Goal: Task Accomplishment & Management: Manage account settings

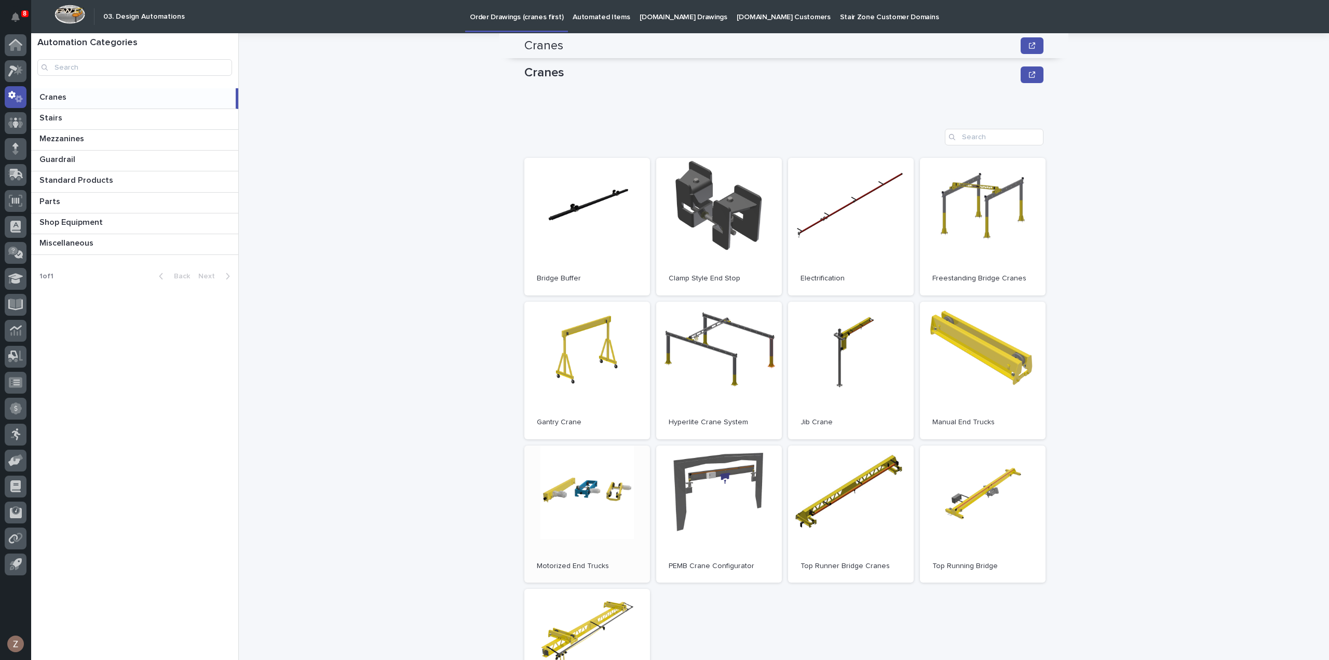
scroll to position [208, 0]
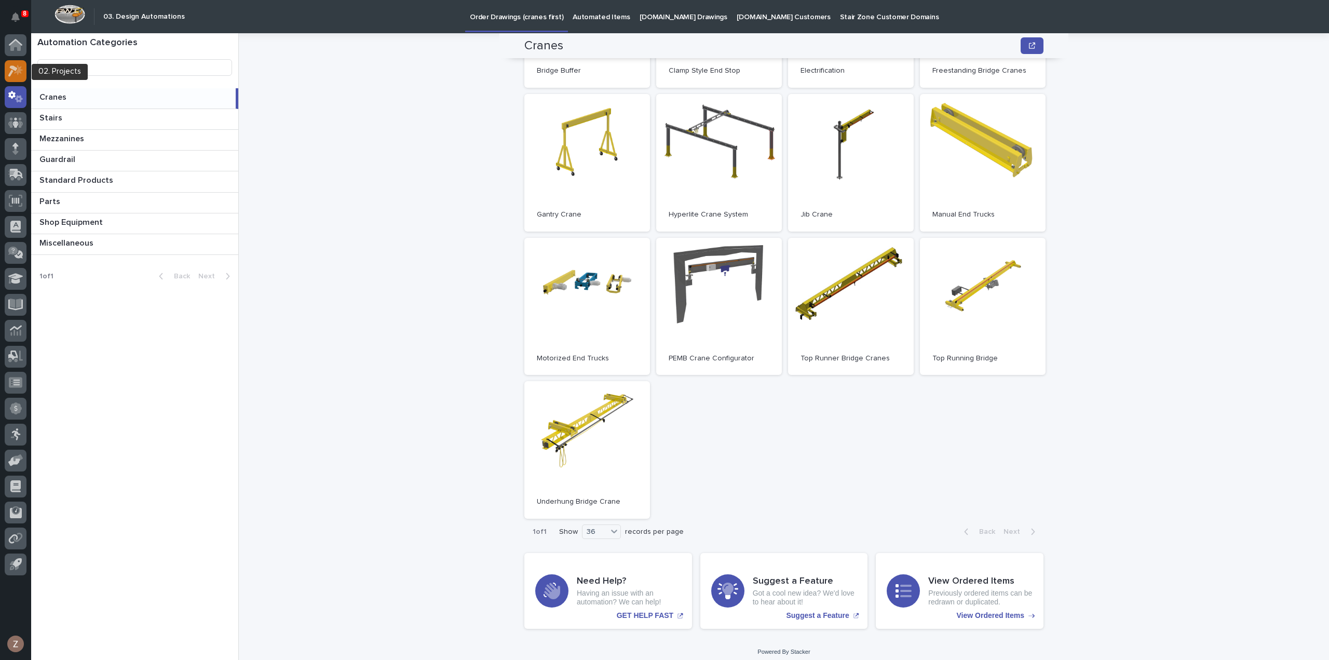
click at [21, 75] on icon at bounding box center [15, 71] width 15 height 12
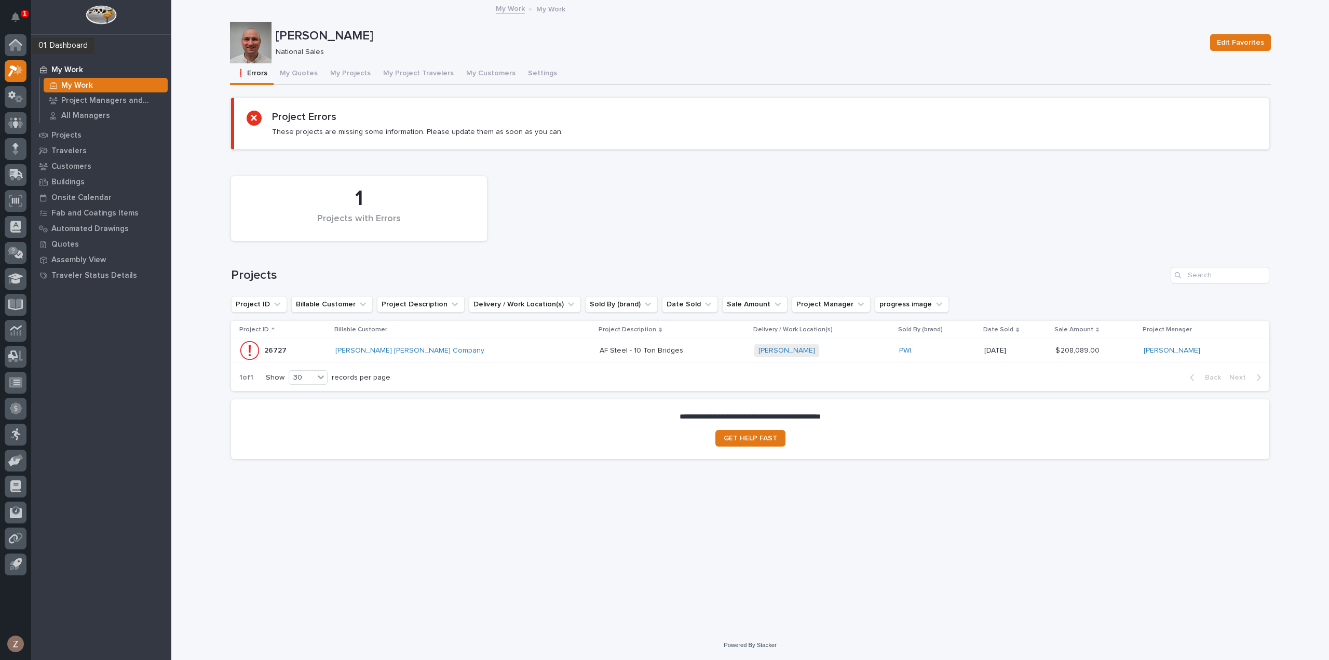
click at [23, 5] on div "1" at bounding box center [16, 19] width 22 height 30
click at [20, 8] on button "Notifications" at bounding box center [16, 17] width 22 height 22
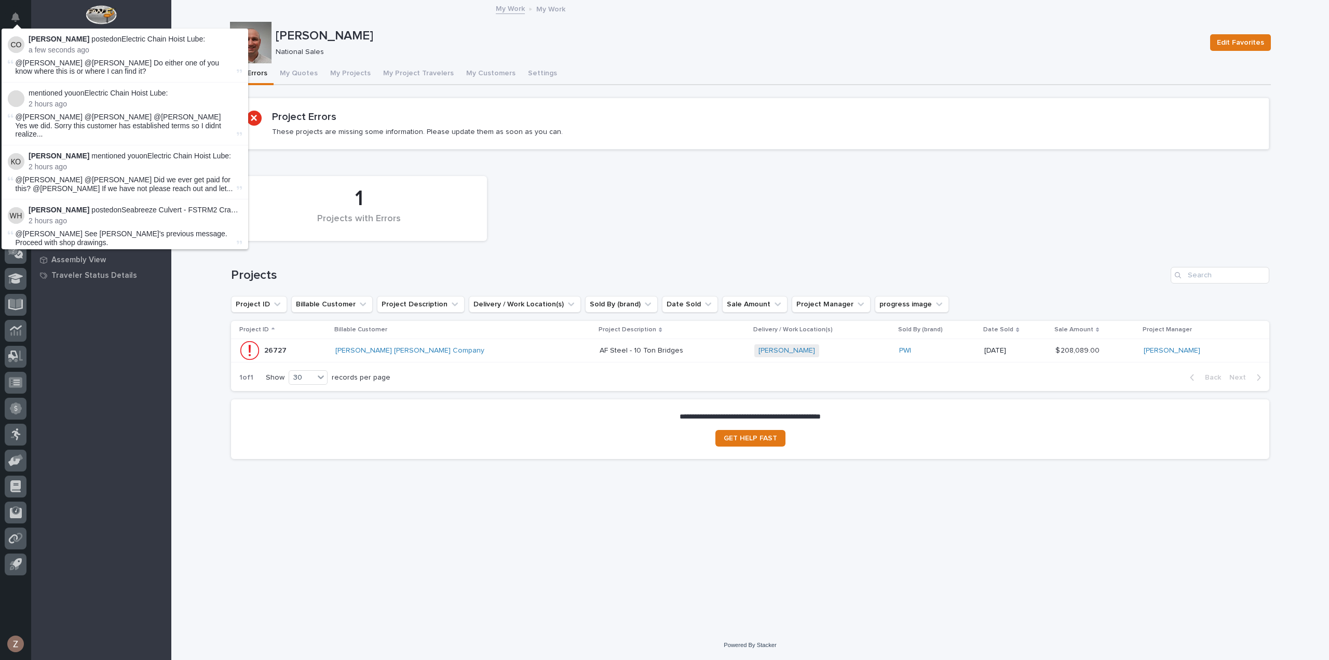
click at [15, 16] on icon "Notifications" at bounding box center [15, 16] width 8 height 9
click at [751, 50] on p "National Sales" at bounding box center [737, 52] width 922 height 9
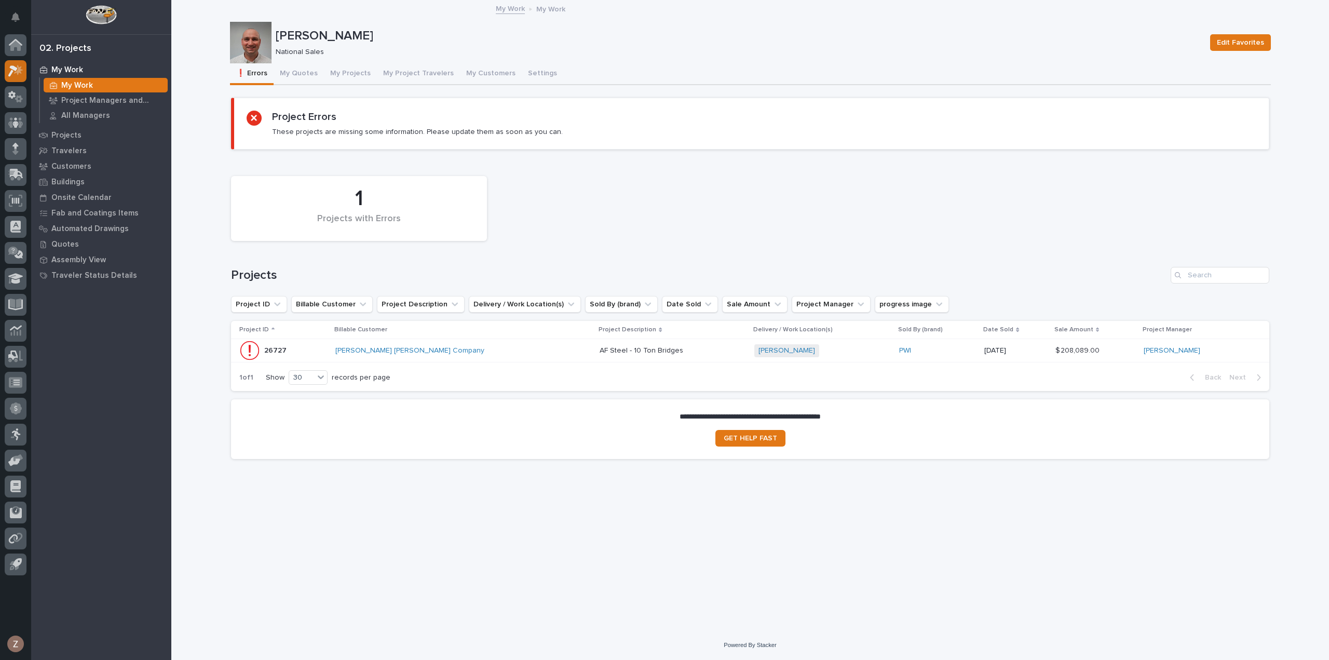
click at [16, 70] on icon at bounding box center [12, 70] width 9 height 11
click at [291, 71] on button "My Quotes" at bounding box center [298, 74] width 50 height 22
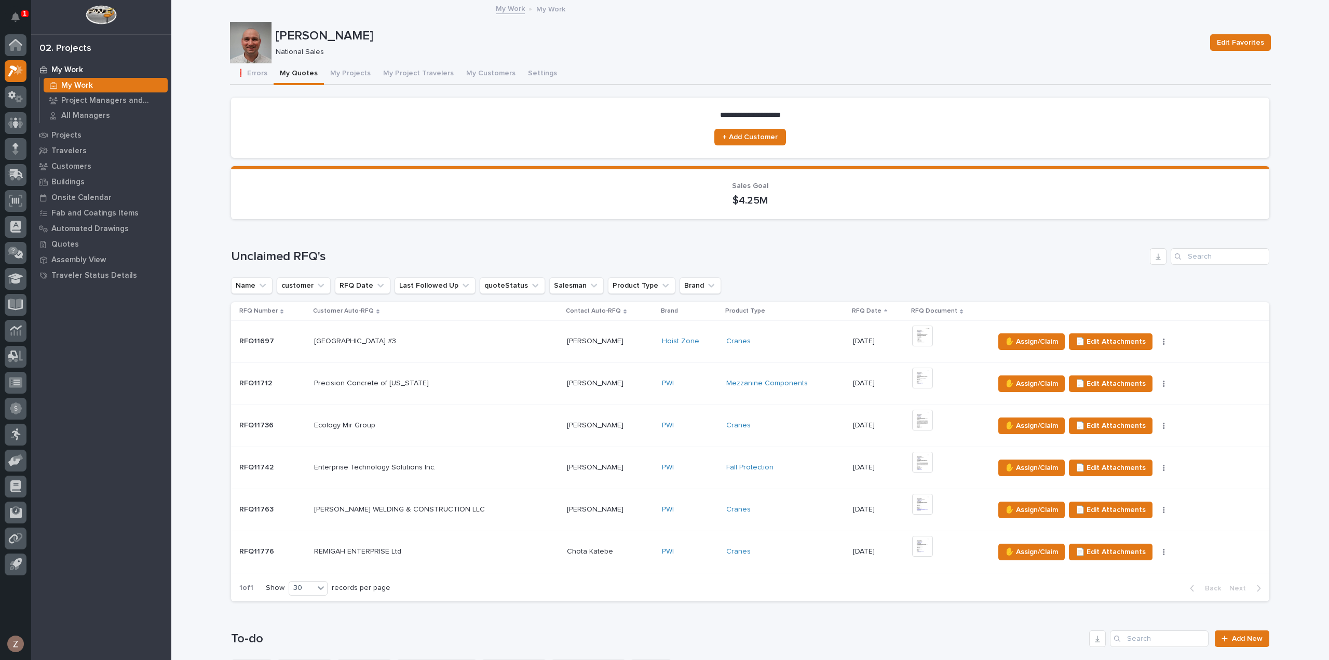
click at [20, 17] on button "Notifications" at bounding box center [16, 17] width 22 height 22
click at [12, 21] on icon "Notifications" at bounding box center [15, 16] width 8 height 9
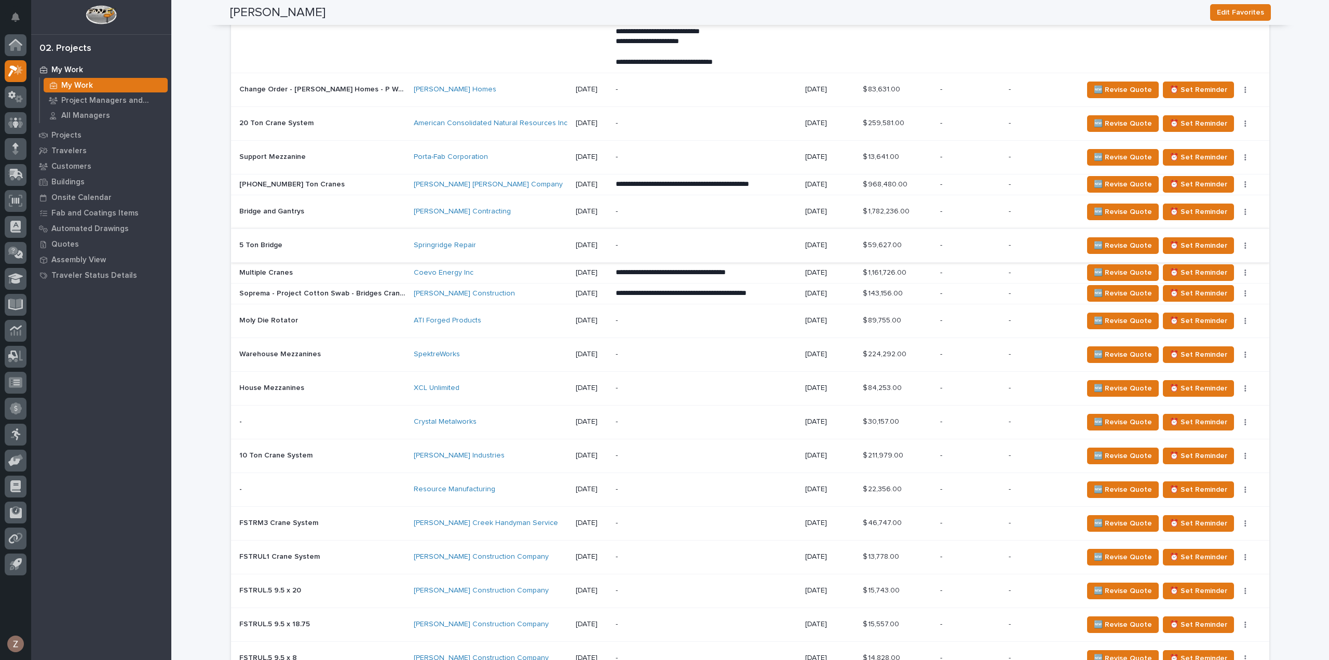
scroll to position [727, 0]
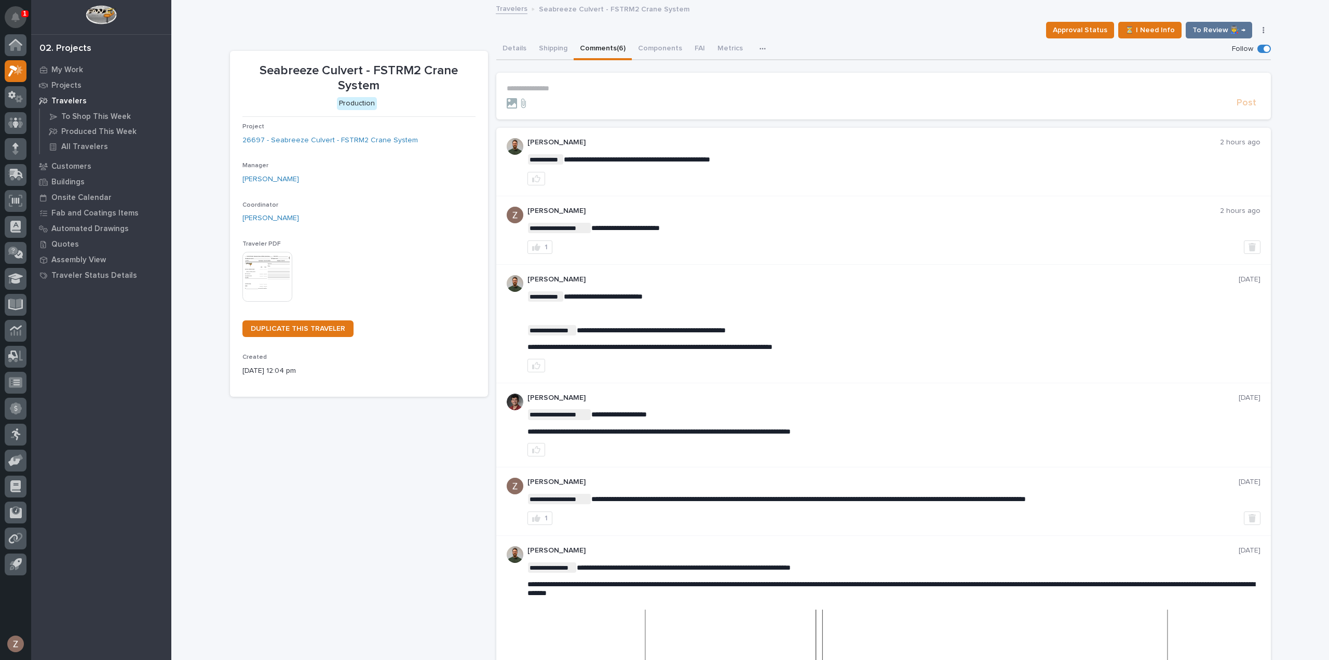
click at [19, 13] on icon "Notifications" at bounding box center [15, 16] width 8 height 9
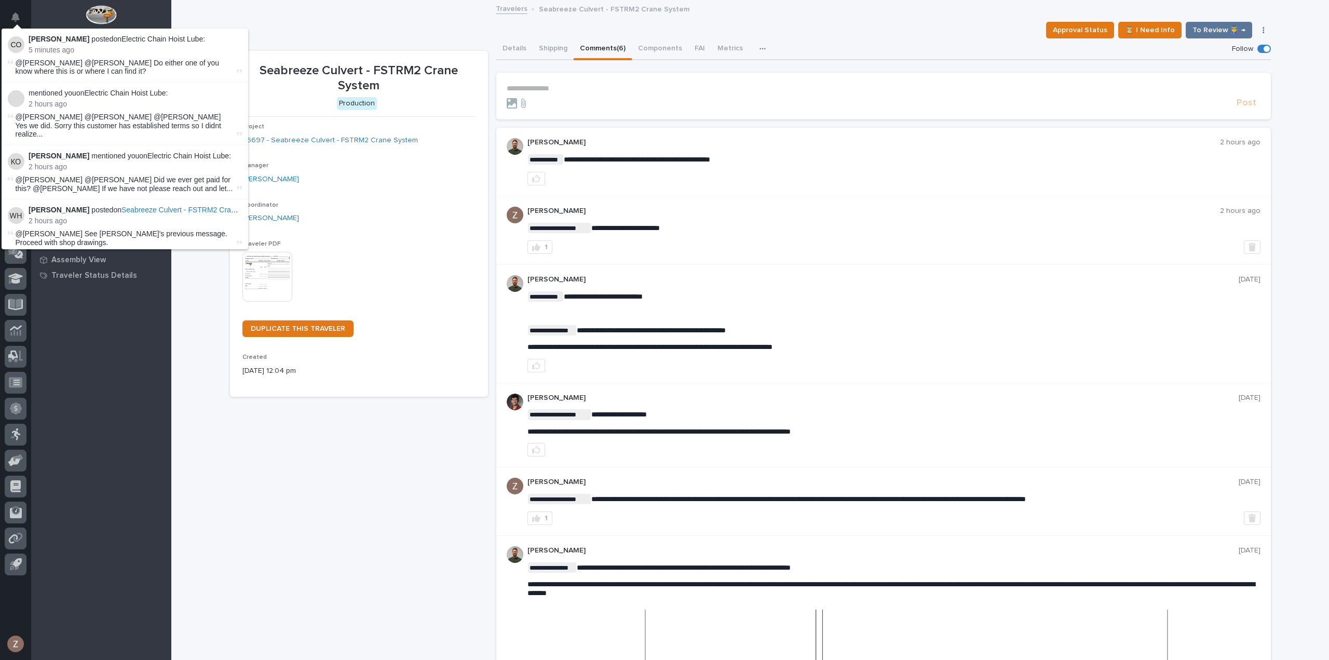
drag, startPoint x: 20, startPoint y: 12, endPoint x: 40, endPoint y: 14, distance: 19.8
click at [20, 12] on button "Notifications" at bounding box center [16, 17] width 22 height 22
click at [406, 28] on div "Approval Status ⏳ I Need Info To Review 👨‍🏭 → Hold Cancel Change Traveler Type …" at bounding box center [750, 30] width 1041 height 17
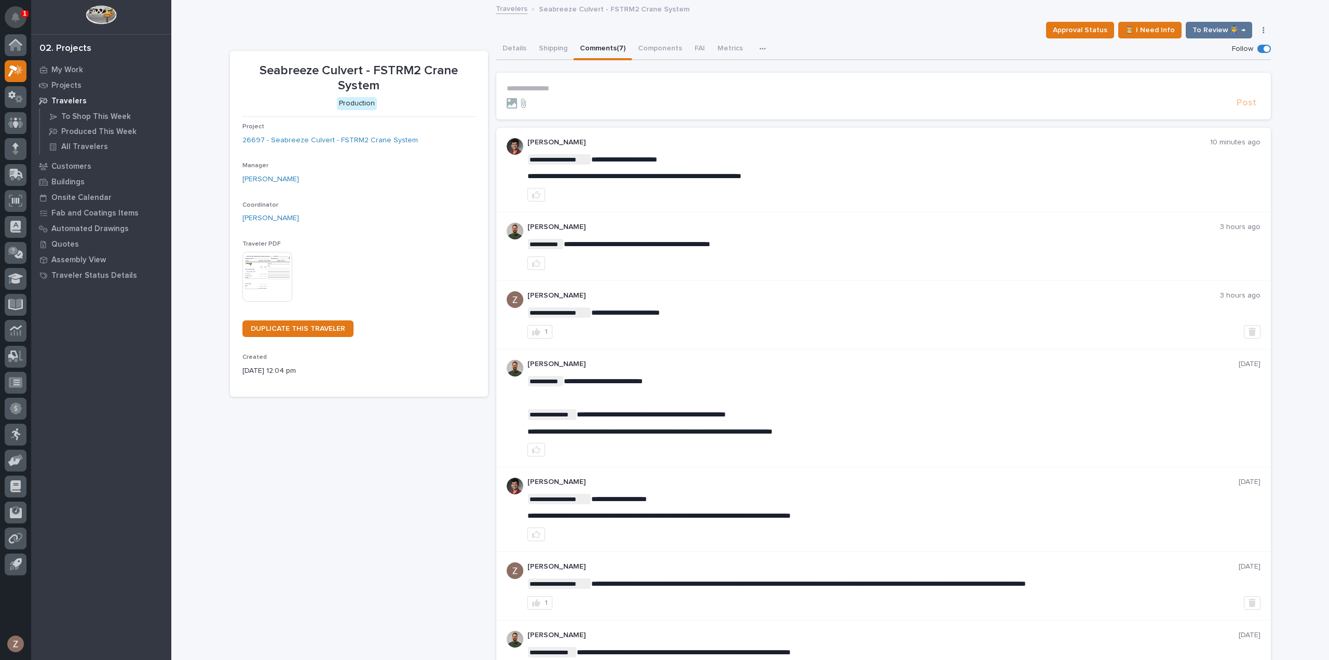
click at [16, 18] on icon "Notifications" at bounding box center [15, 16] width 8 height 9
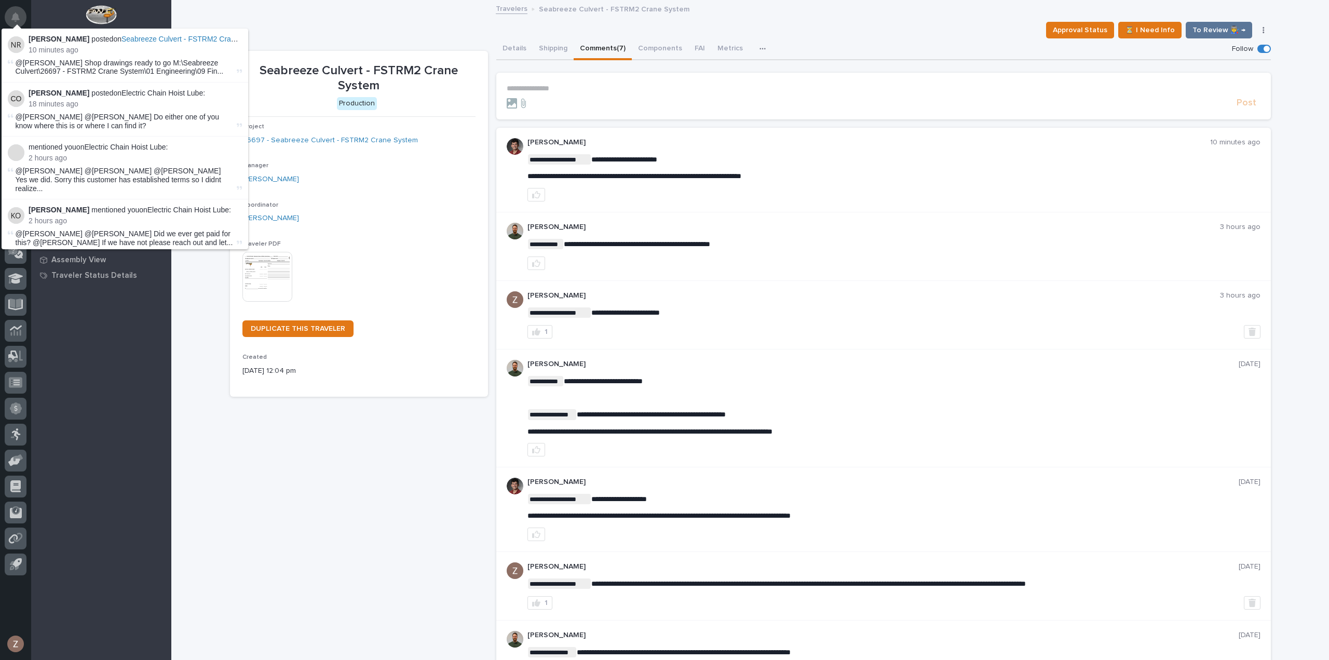
click at [16, 18] on icon "Notifications" at bounding box center [15, 16] width 8 height 9
